Goal: Find specific page/section: Find specific page/section

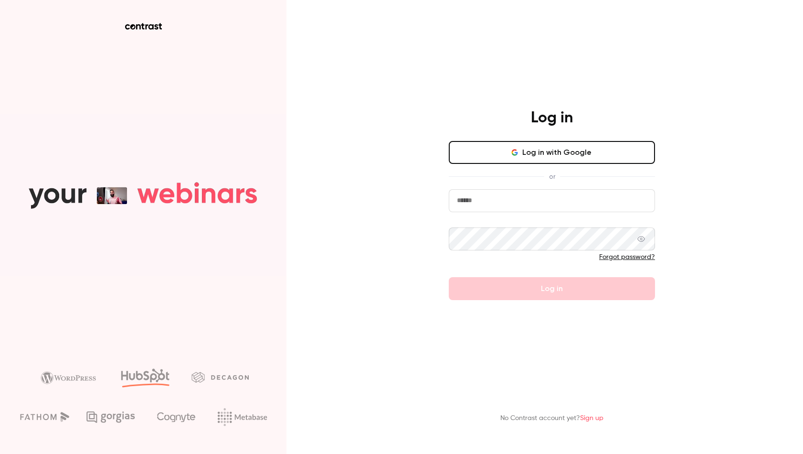
click at [535, 153] on button "Log in with Google" at bounding box center [552, 152] width 206 height 23
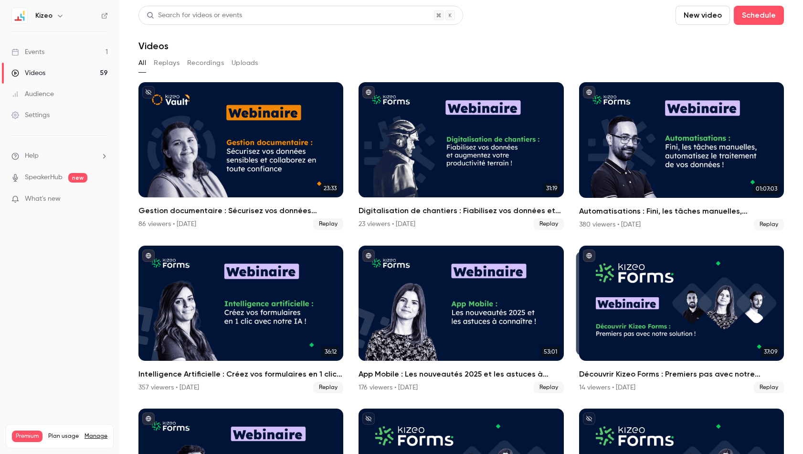
click at [59, 14] on icon "button" at bounding box center [60, 16] width 8 height 8
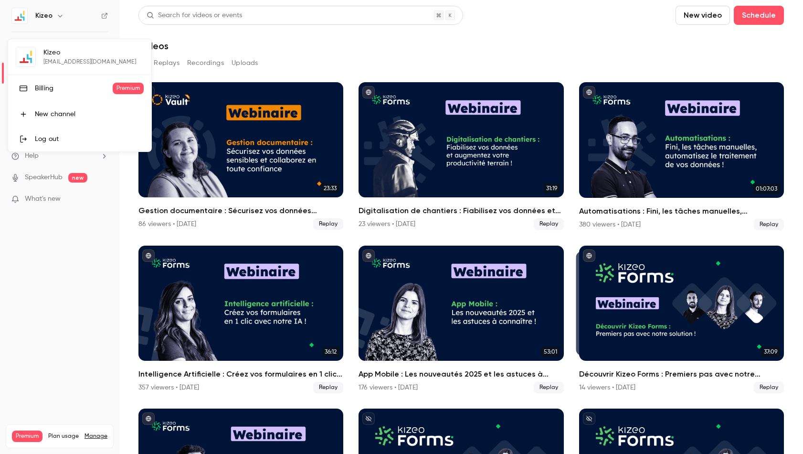
click at [48, 111] on div "New channel" at bounding box center [89, 114] width 109 height 10
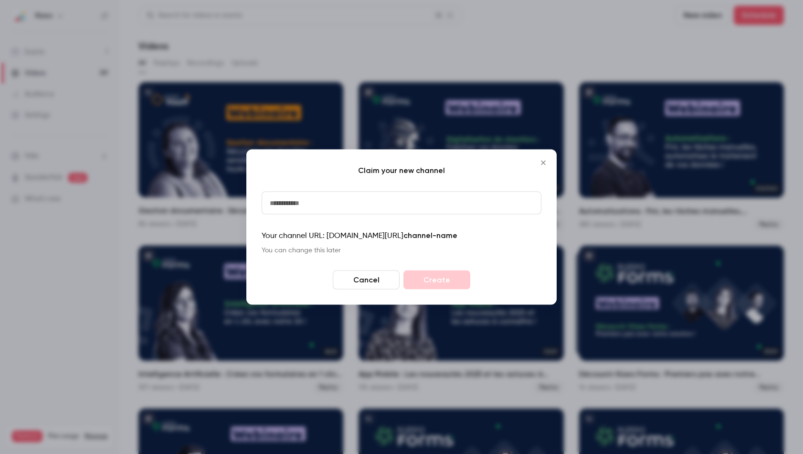
click at [544, 162] on icon "Close" at bounding box center [543, 162] width 4 height 4
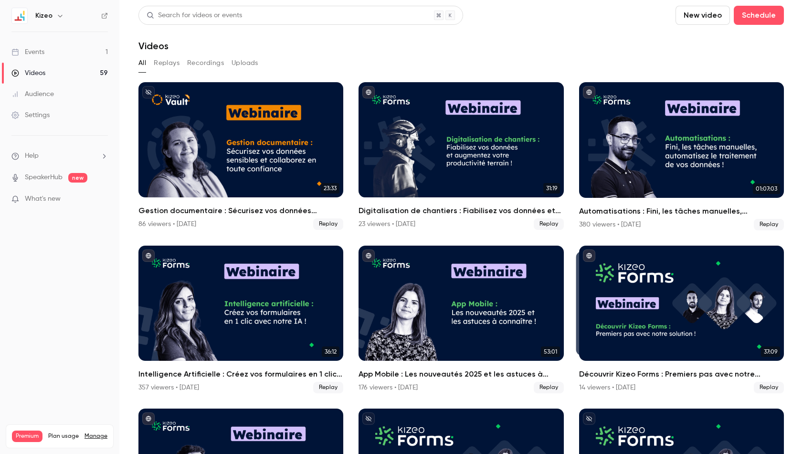
click at [37, 48] on div "Events" at bounding box center [27, 52] width 33 height 10
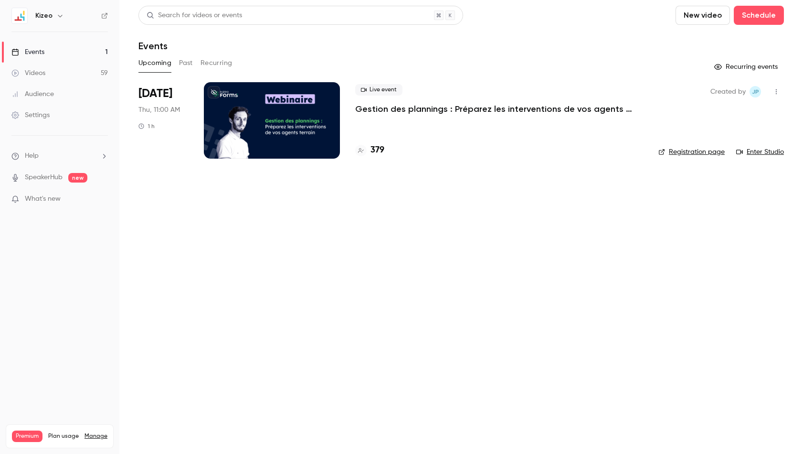
click at [60, 16] on icon "button" at bounding box center [60, 16] width 4 height 2
click at [61, 60] on div "Kizeo [EMAIL_ADDRESS][DOMAIN_NAME] Billing Premium New channel Log out" at bounding box center [79, 95] width 143 height 112
click at [54, 53] on div "Kizeo [EMAIL_ADDRESS][DOMAIN_NAME] Billing Premium New channel Log out" at bounding box center [79, 95] width 143 height 112
click at [192, 27] on div at bounding box center [401, 227] width 803 height 454
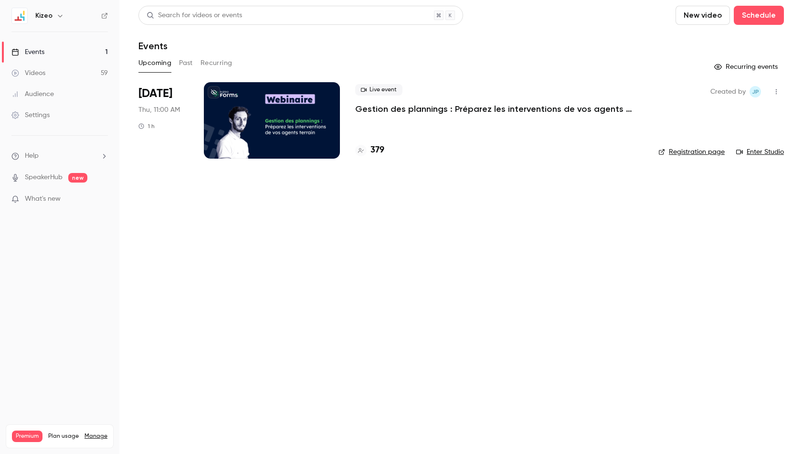
click at [65, 109] on link "Settings" at bounding box center [59, 115] width 119 height 21
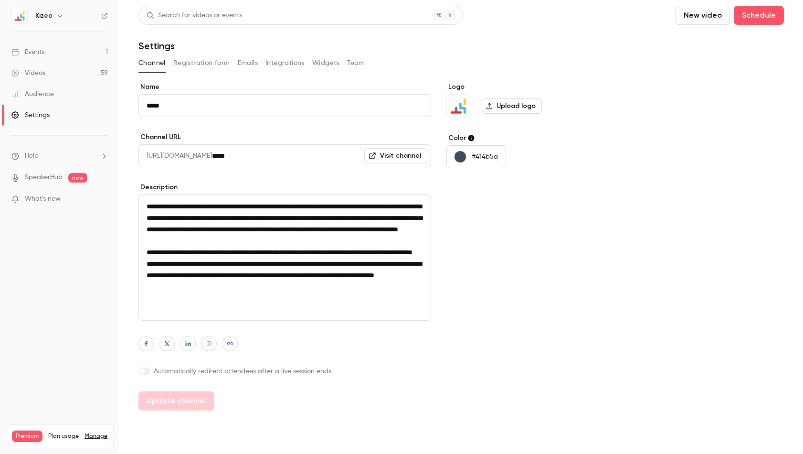
click at [41, 52] on div "Events" at bounding box center [27, 52] width 33 height 10
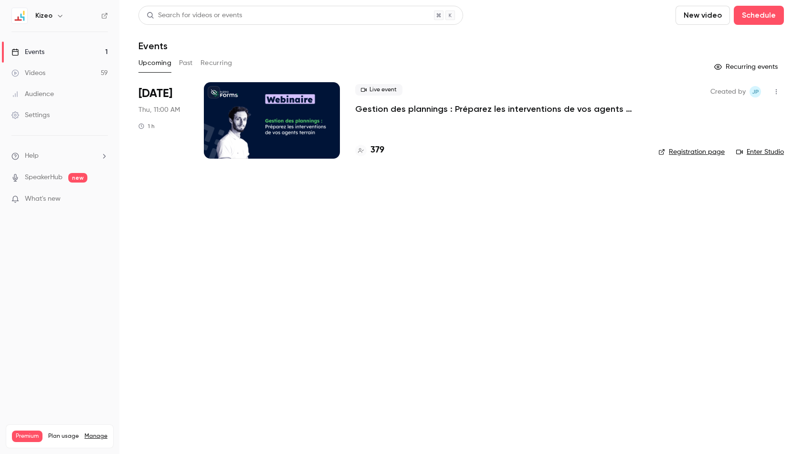
click at [33, 73] on div "Videos" at bounding box center [28, 73] width 34 height 10
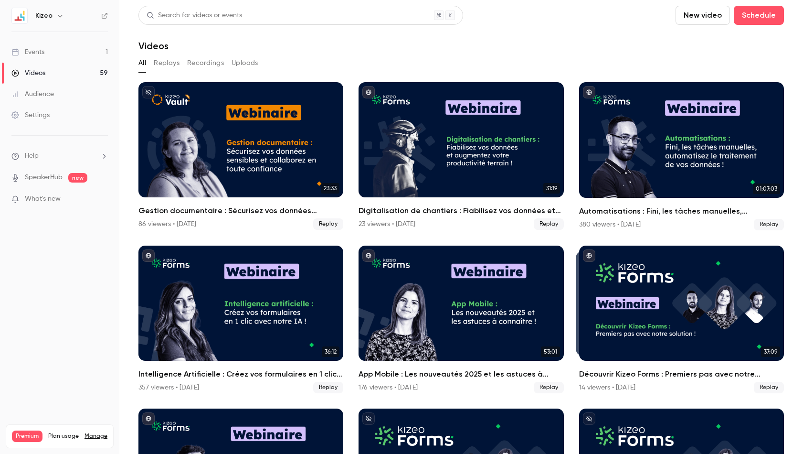
click at [35, 95] on div "Audience" at bounding box center [32, 94] width 43 height 10
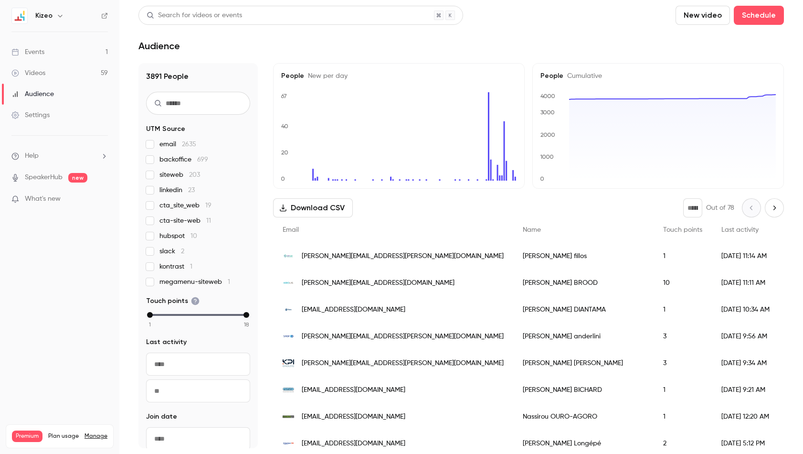
click at [20, 15] on img at bounding box center [19, 15] width 15 height 15
